Goal: Information Seeking & Learning: Learn about a topic

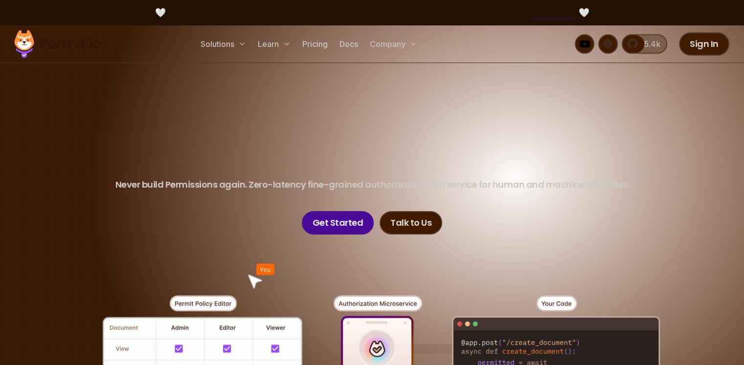
click at [452, 184] on header "Permissions for The AI Era Never build Permissions again. Zero-latency fine-gra…" at bounding box center [372, 181] width 685 height 108
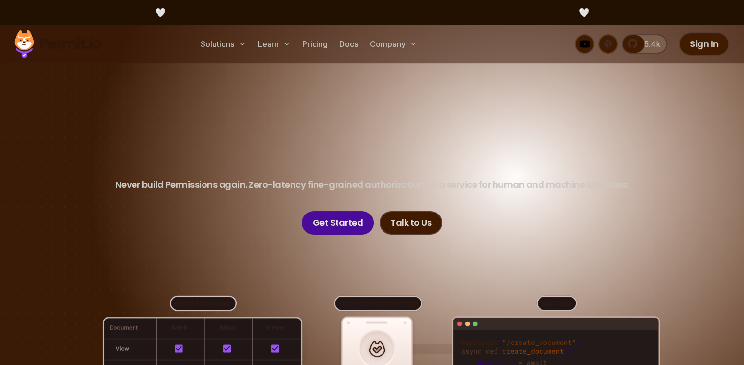
scroll to position [163, 0]
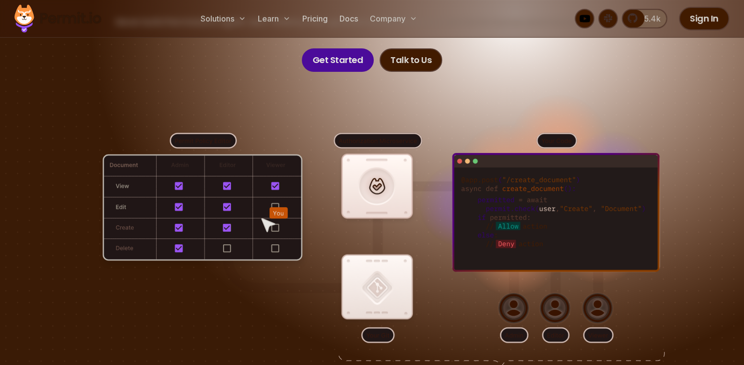
drag, startPoint x: 470, startPoint y: 177, endPoint x: 543, endPoint y: 240, distance: 95.7
click at [543, 240] on div at bounding box center [372, 252] width 685 height 360
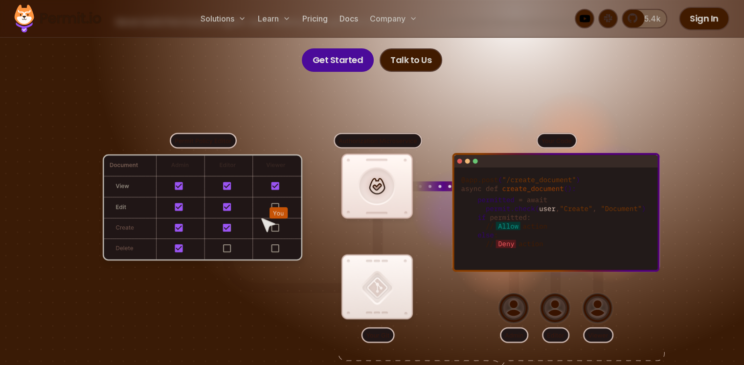
drag, startPoint x: 509, startPoint y: 220, endPoint x: 487, endPoint y: 196, distance: 32.9
click at [487, 196] on div at bounding box center [372, 252] width 685 height 360
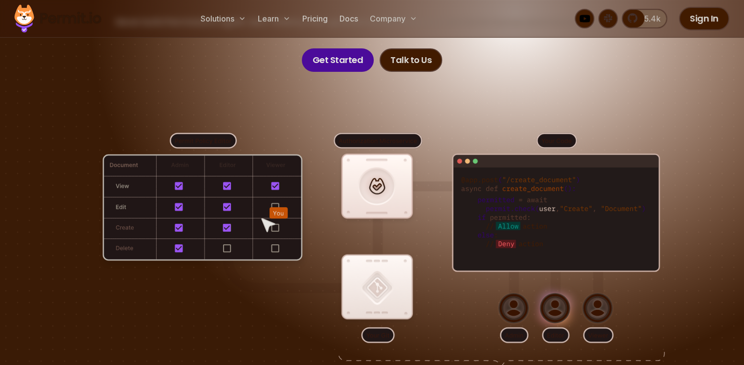
scroll to position [245, 0]
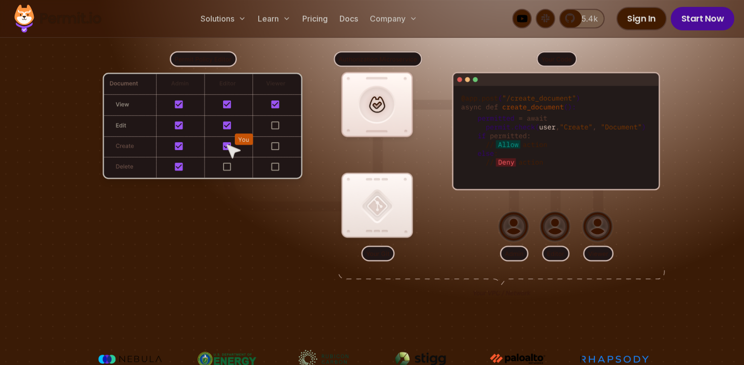
click at [260, 127] on div at bounding box center [372, 170] width 685 height 360
click at [235, 137] on div at bounding box center [372, 170] width 685 height 360
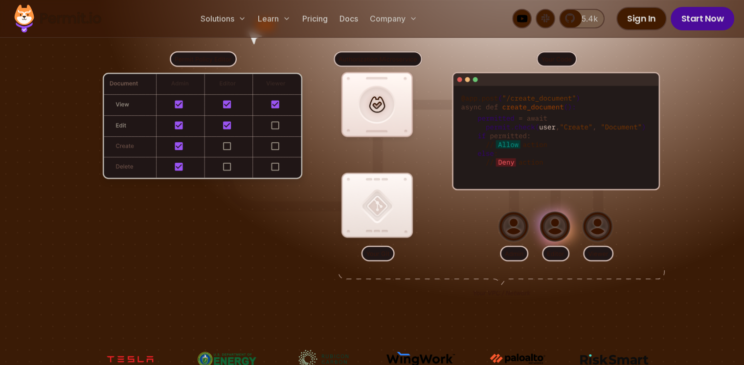
scroll to position [81, 0]
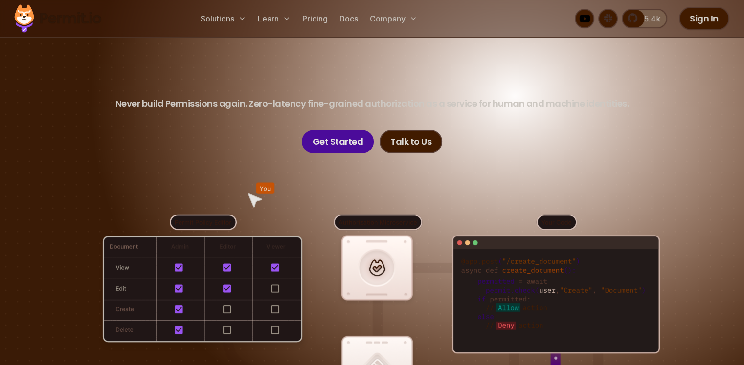
click at [185, 220] on div at bounding box center [372, 334] width 685 height 360
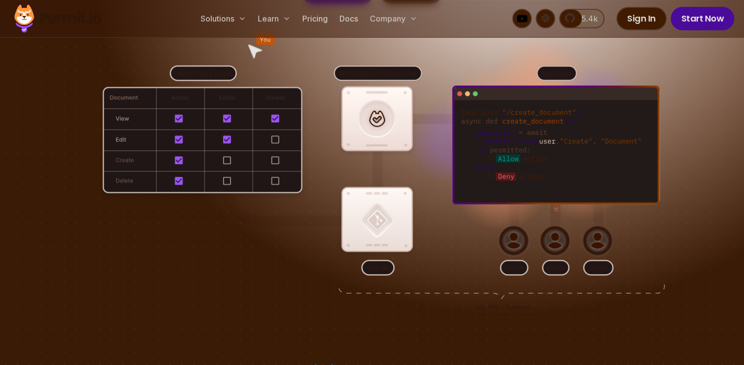
scroll to position [245, 0]
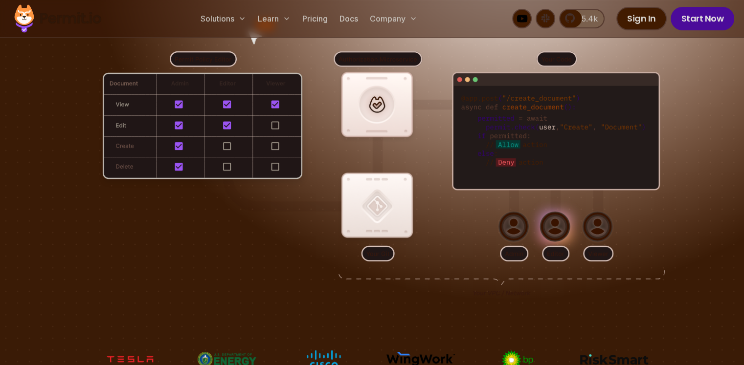
click at [538, 227] on div at bounding box center [372, 170] width 685 height 360
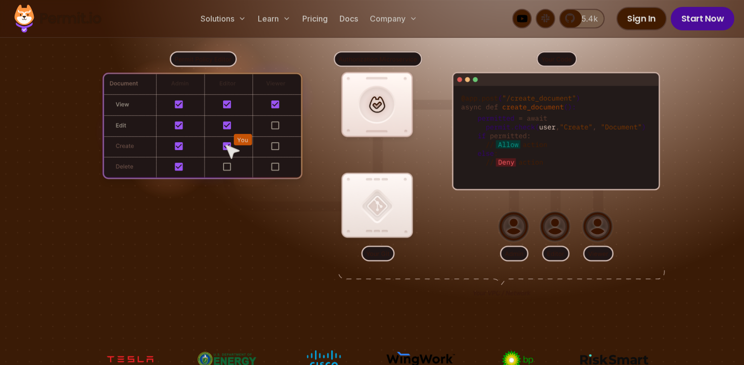
click at [381, 255] on div at bounding box center [372, 170] width 685 height 360
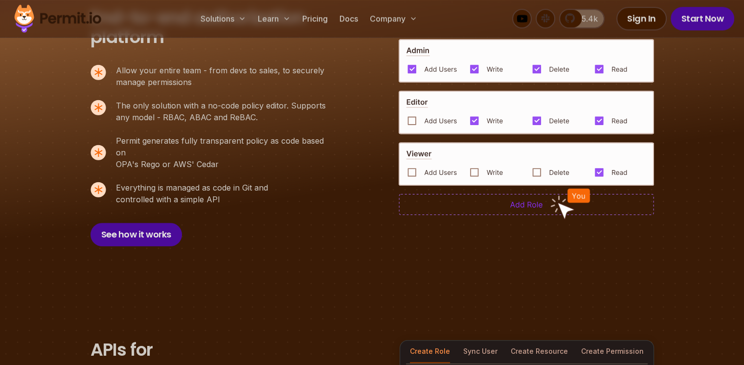
scroll to position [652, 0]
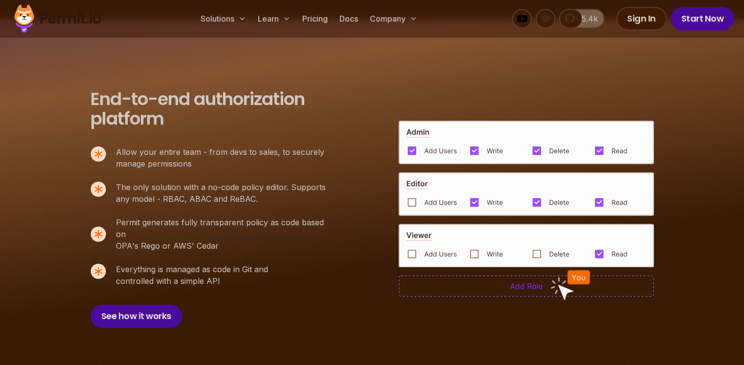
click at [532, 281] on img at bounding box center [526, 286] width 255 height 22
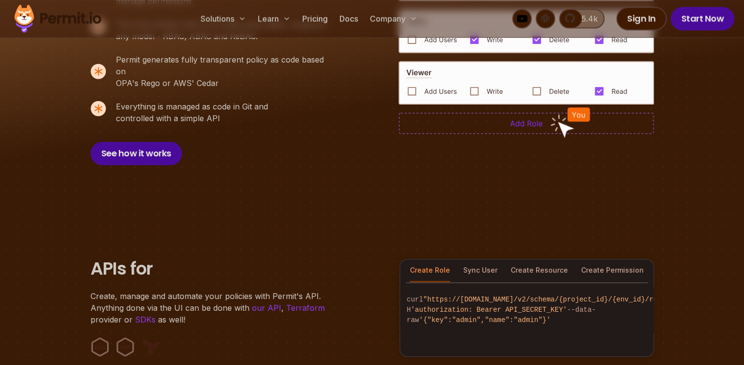
scroll to position [979, 0]
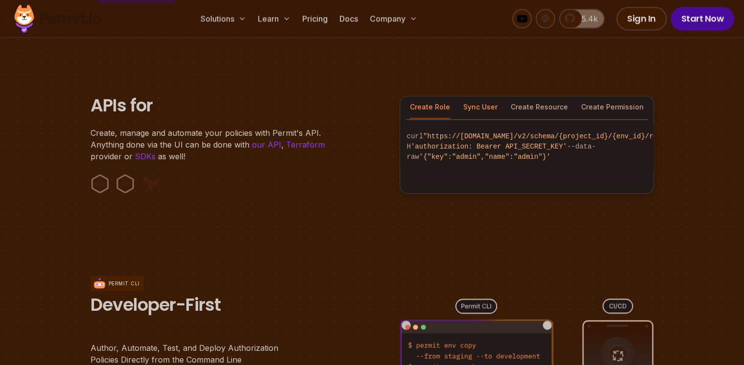
click at [475, 98] on button "Sync User" at bounding box center [480, 107] width 34 height 23
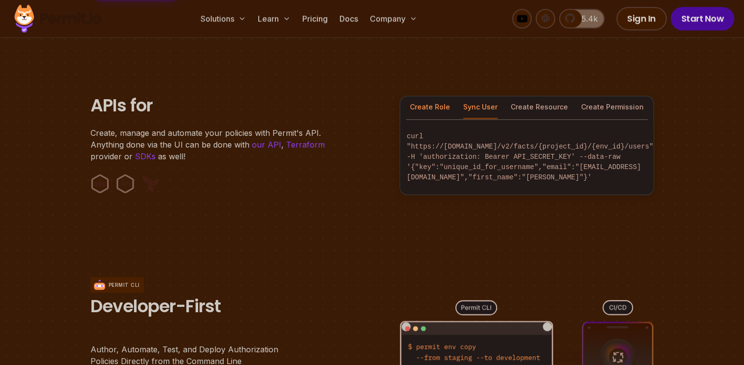
click at [433, 97] on button "Create Role" at bounding box center [430, 107] width 40 height 23
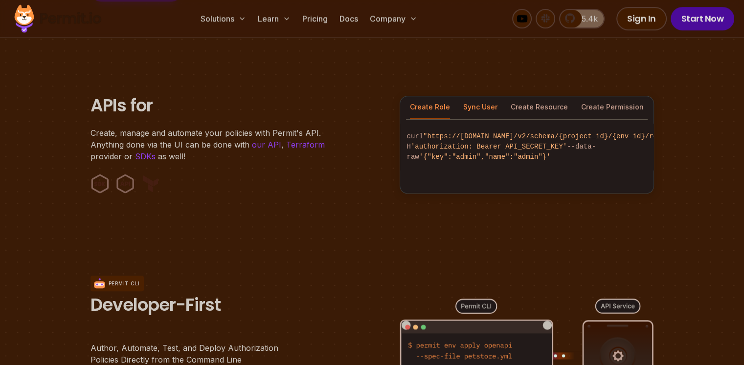
click at [471, 103] on button "Sync User" at bounding box center [480, 107] width 34 height 23
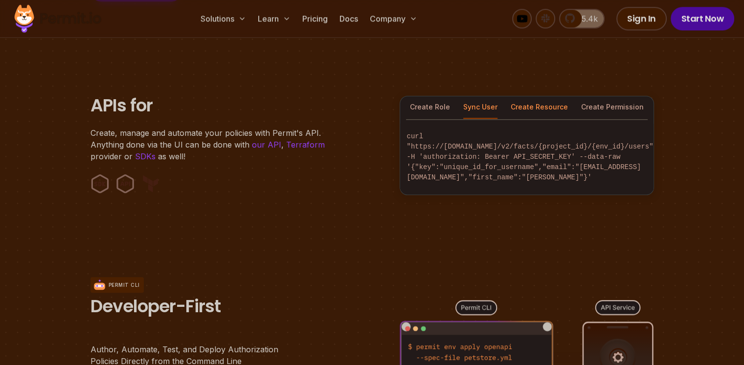
click at [529, 96] on button "Create Resource" at bounding box center [539, 107] width 57 height 23
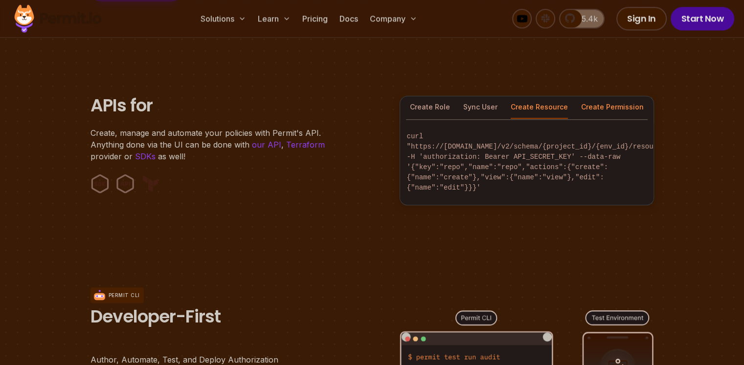
click at [603, 97] on button "Create Permission" at bounding box center [612, 107] width 63 height 23
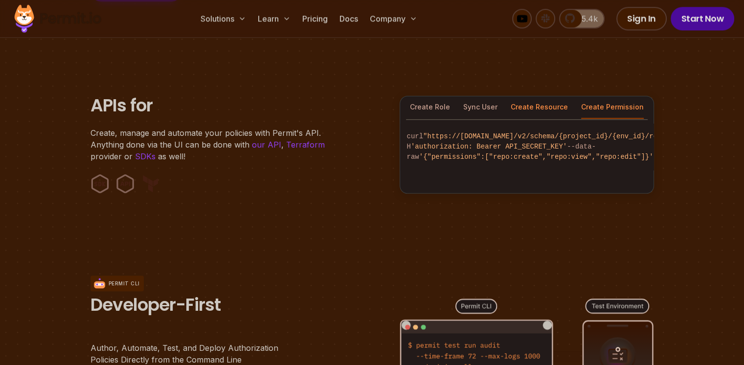
click at [519, 102] on button "Create Resource" at bounding box center [539, 107] width 57 height 23
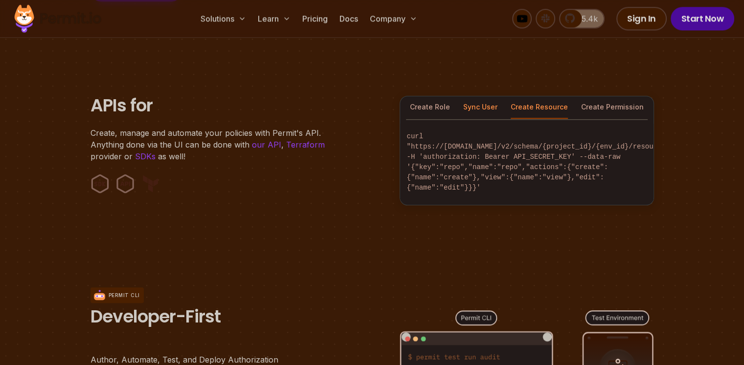
click at [473, 96] on button "Sync User" at bounding box center [480, 107] width 34 height 23
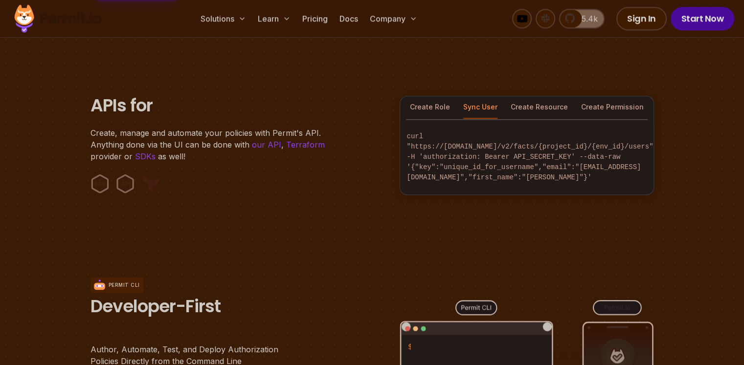
click at [473, 96] on button "Sync User" at bounding box center [480, 107] width 34 height 23
click at [433, 96] on button "Create Role" at bounding box center [430, 107] width 40 height 23
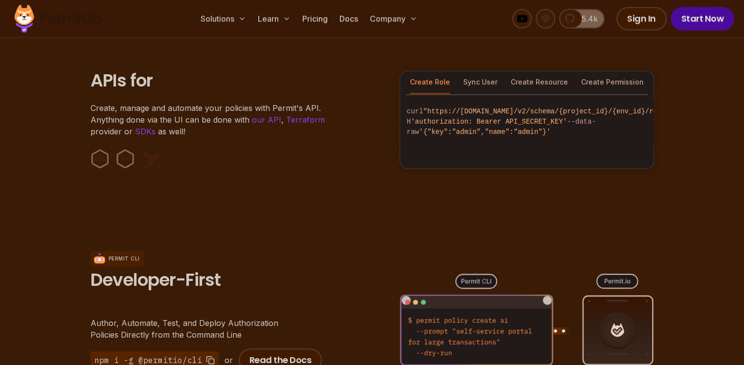
scroll to position [1141, 0]
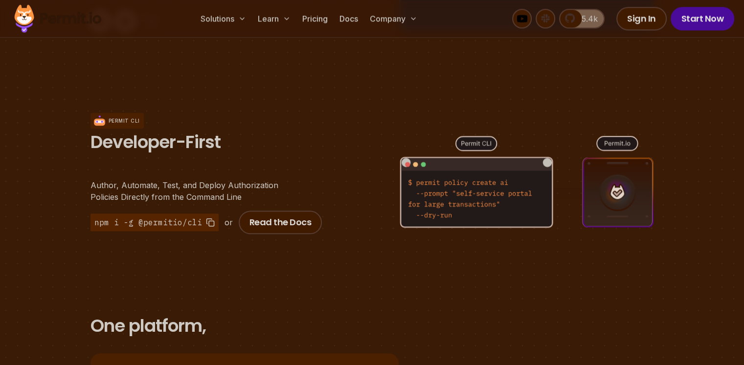
click at [447, 194] on figure at bounding box center [527, 189] width 254 height 192
click at [444, 187] on figure at bounding box center [527, 189] width 254 height 192
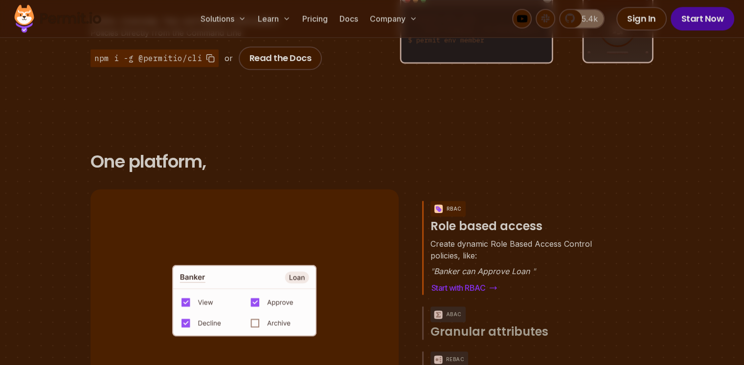
scroll to position [1386, 0]
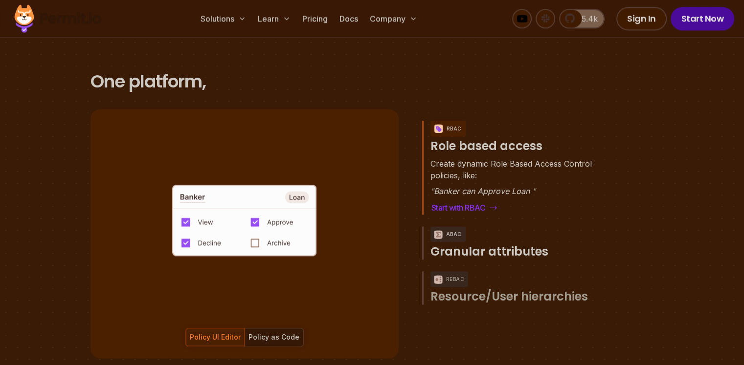
click at [483, 244] on span "Granular attributes" at bounding box center [490, 252] width 118 height 16
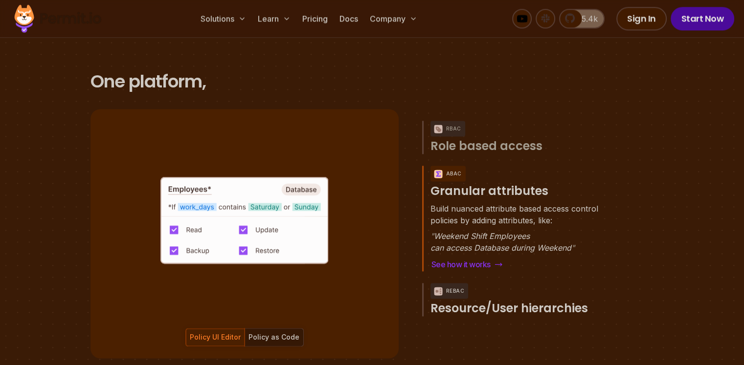
click at [465, 283] on div "ReBAC" at bounding box center [450, 291] width 38 height 16
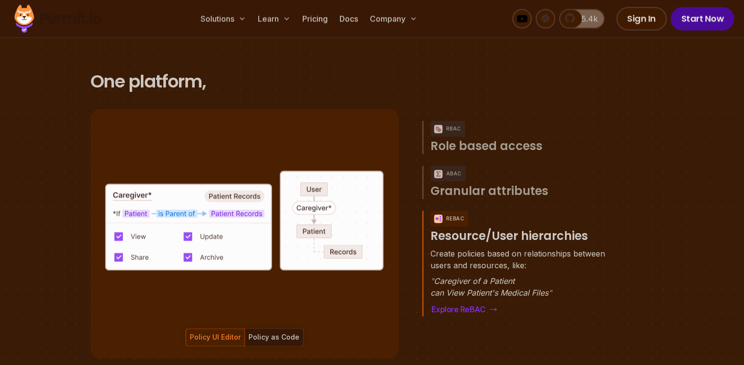
scroll to position [0, 0]
click at [276, 333] on div "Policy as Code" at bounding box center [274, 338] width 51 height 10
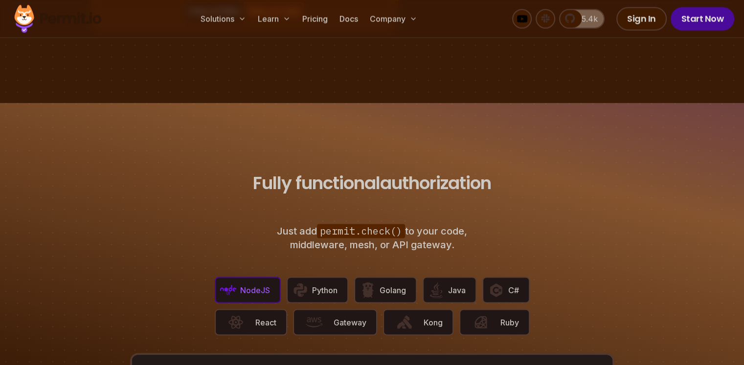
scroll to position [1794, 0]
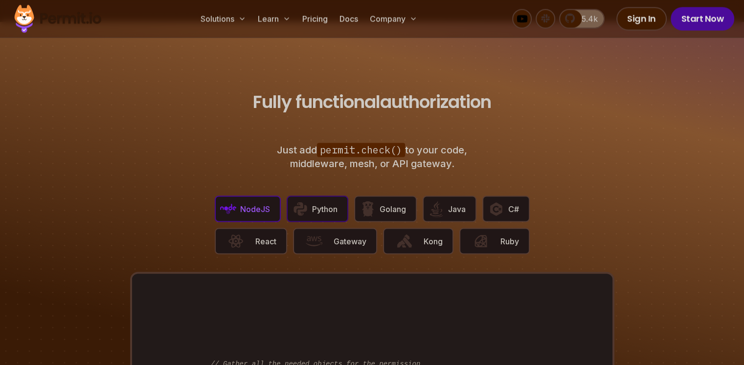
click at [329, 203] on span "Python" at bounding box center [324, 209] width 25 height 12
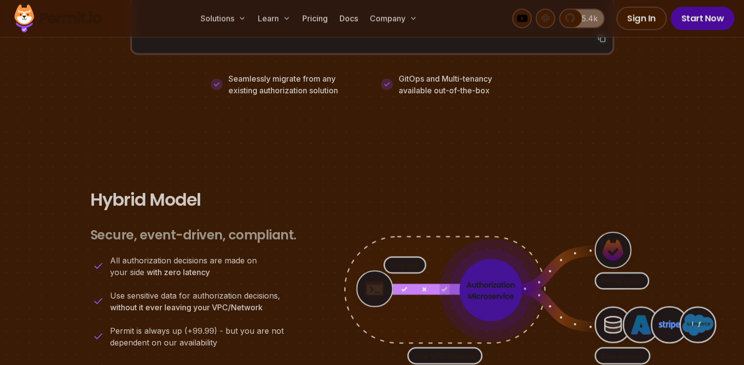
scroll to position [2446, 0]
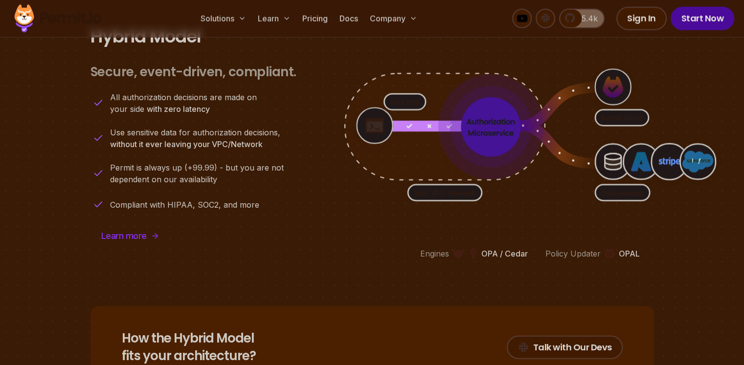
click at [436, 248] on p "Engines" at bounding box center [434, 254] width 29 height 12
click at [511, 248] on p "OPA / Cedar" at bounding box center [504, 254] width 46 height 12
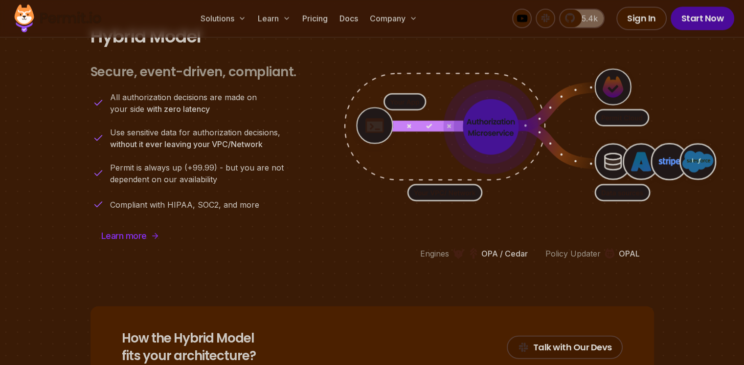
click at [571, 248] on p "Policy Updater" at bounding box center [573, 254] width 55 height 12
click at [651, 240] on div "Engines OPA / Cedar Policy Updater OPAL" at bounding box center [530, 155] width 433 height 207
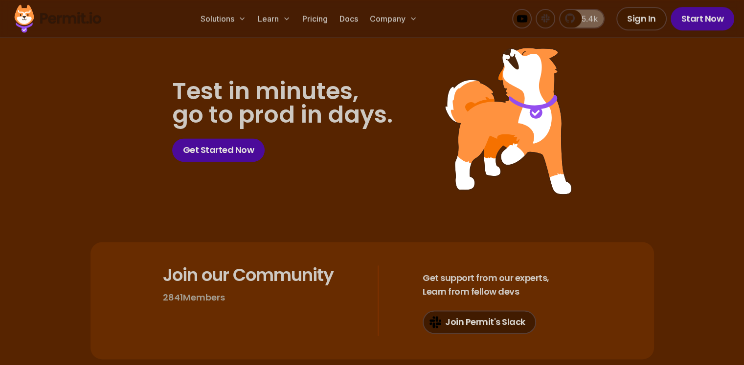
scroll to position [5320, 0]
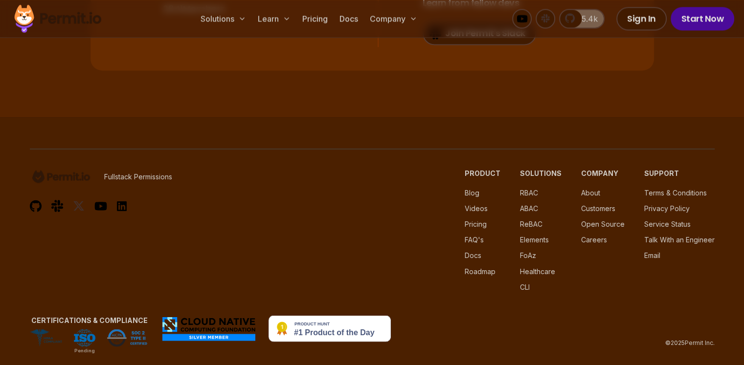
click at [223, 316] on img at bounding box center [209, 329] width 96 height 26
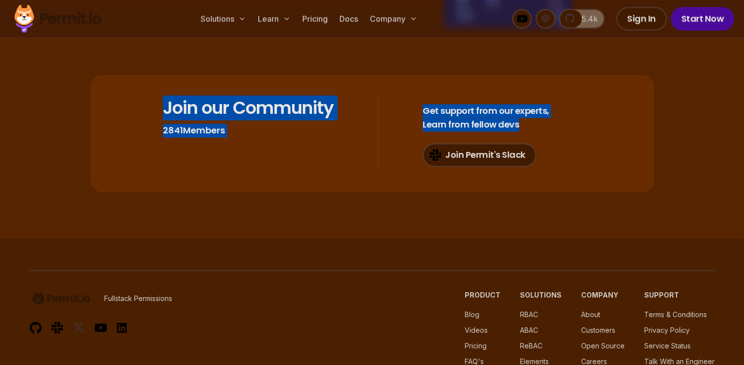
scroll to position [5124, 0]
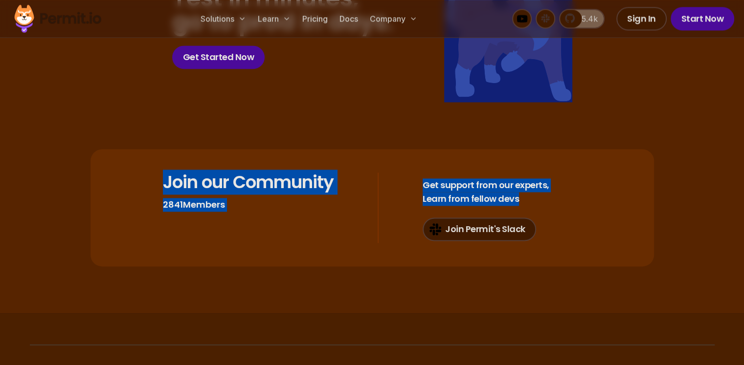
drag, startPoint x: 734, startPoint y: 61, endPoint x: 746, endPoint y: 136, distance: 76.3
click at [719, 196] on section "Test in minutes, go to prod in days. Get Started Now Join our Community 2841 Me…" at bounding box center [372, 110] width 744 height 407
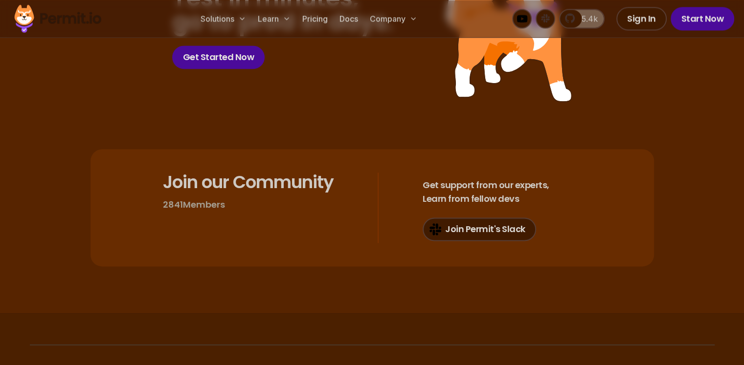
click at [702, 270] on section "Test in minutes, go to prod in days. Get Started Now Join our Community 2841 Me…" at bounding box center [372, 110] width 744 height 407
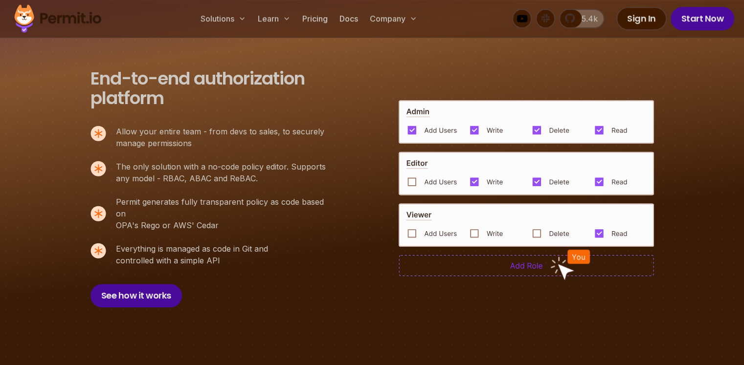
scroll to position [672, 0]
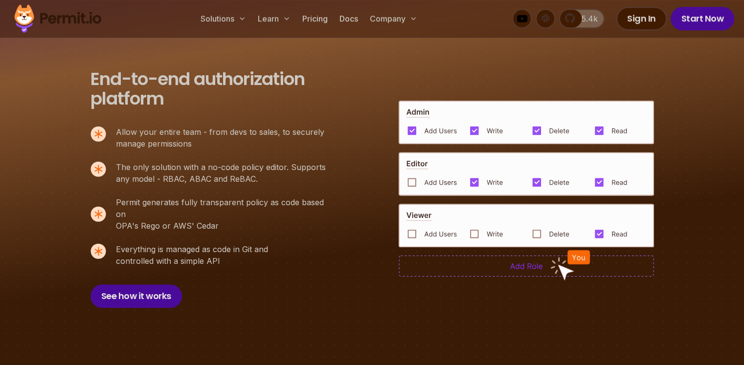
click at [409, 178] on img at bounding box center [526, 174] width 255 height 44
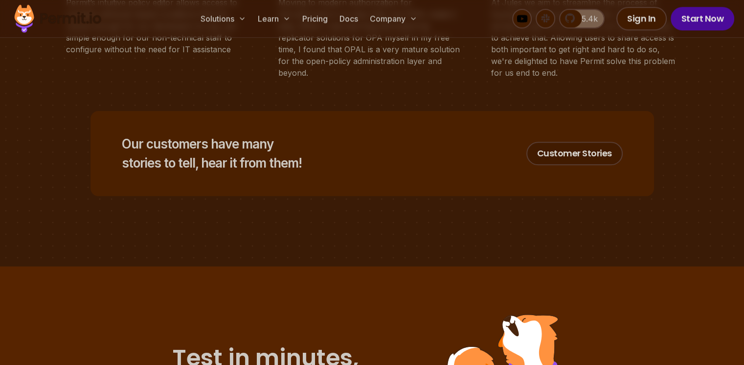
scroll to position [4648, 0]
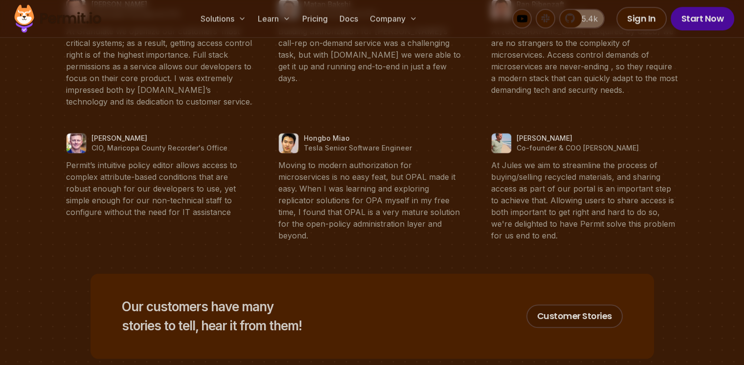
click at [361, 165] on blockquote "Moving to modern authorization for microservices is no easy feat, but OPAL made…" at bounding box center [371, 201] width 187 height 82
click at [356, 165] on blockquote "Moving to modern authorization for microservices is no easy feat, but OPAL made…" at bounding box center [371, 201] width 187 height 82
